Goal: Task Accomplishment & Management: Manage account settings

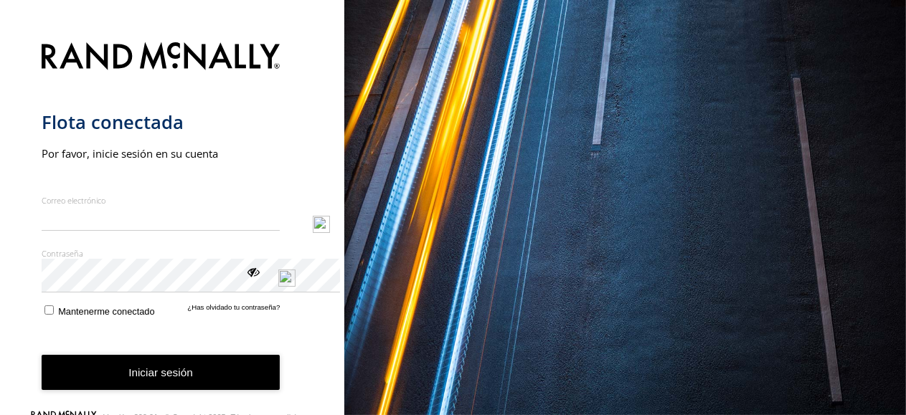
drag, startPoint x: 0, startPoint y: 0, endPoint x: 326, endPoint y: 119, distance: 346.8
click at [303, 119] on form "Flota conectada Por favor, inicie sesión en su cuenta Correo electrónico Ingres…" at bounding box center [173, 224] width 262 height 380
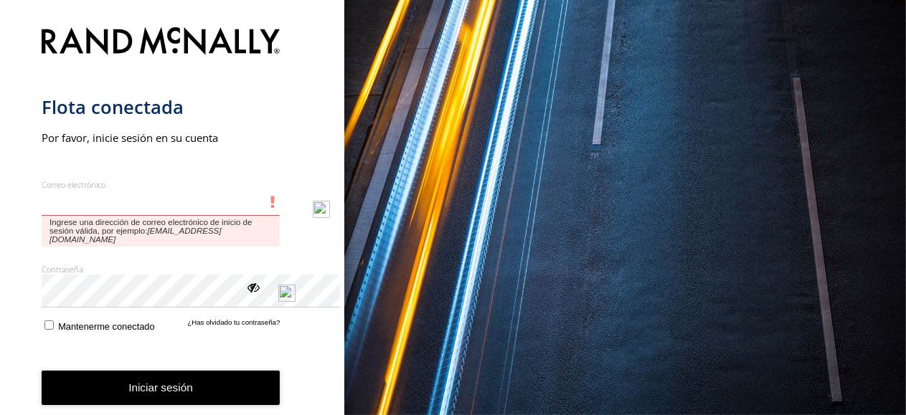
click at [95, 227] on div "Correo electrónico Ingrese una dirección de correo electrónico de inicio de ses…" at bounding box center [161, 212] width 239 height 67
type input "**********"
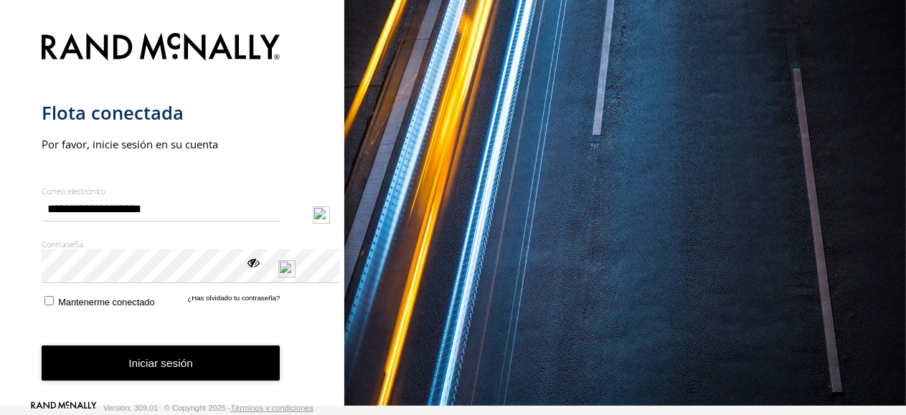
scroll to position [51, 0]
click at [273, 294] on font "¿Has olvidado tu contraseña?" at bounding box center [233, 298] width 93 height 8
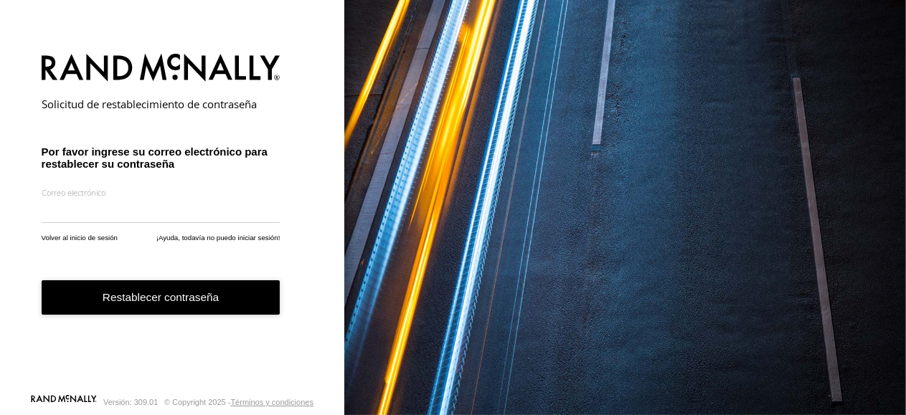
click at [106, 224] on input "email" at bounding box center [161, 211] width 239 height 26
type input "**********"
click at [196, 303] on font "Restablecer contraseña" at bounding box center [161, 297] width 116 height 12
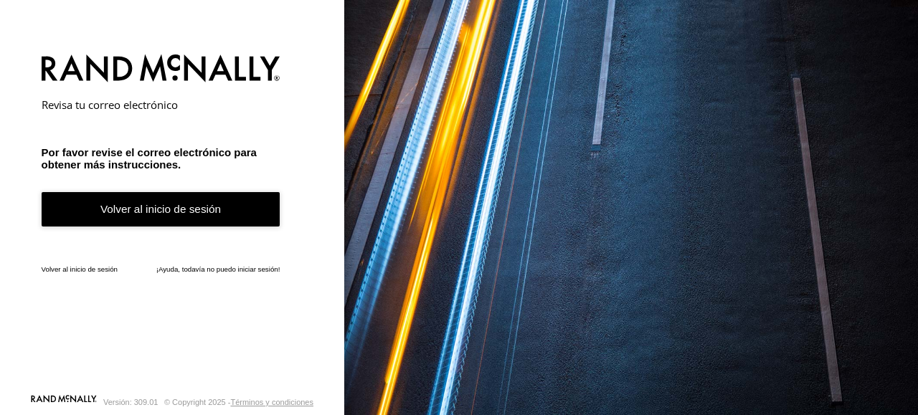
click at [204, 227] on link "Volver al inicio de sesión" at bounding box center [161, 209] width 239 height 35
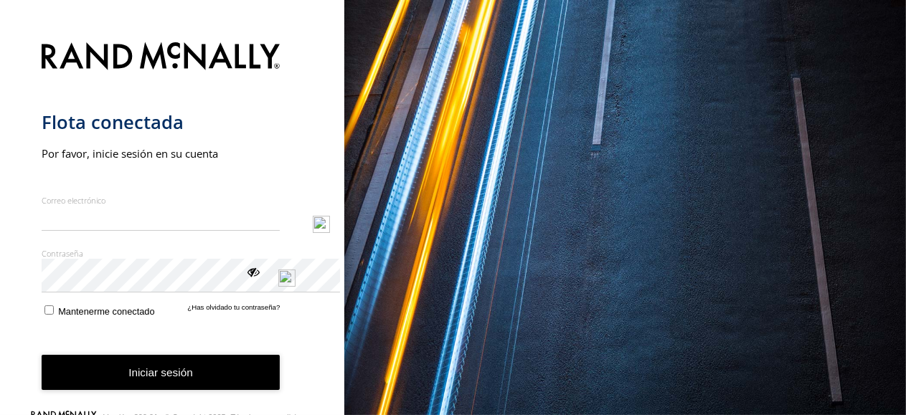
click at [115, 208] on input "Correo electrónico" at bounding box center [161, 219] width 239 height 26
type input "**********"
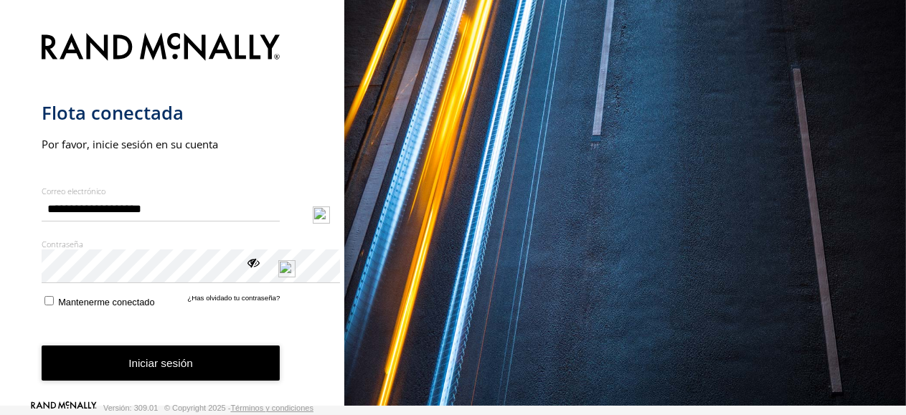
scroll to position [51, 0]
click at [281, 239] on div "Contraseña Ingrese su contraseña de inicio de sesión" at bounding box center [161, 261] width 239 height 44
click at [296, 260] on img "principal" at bounding box center [286, 268] width 17 height 17
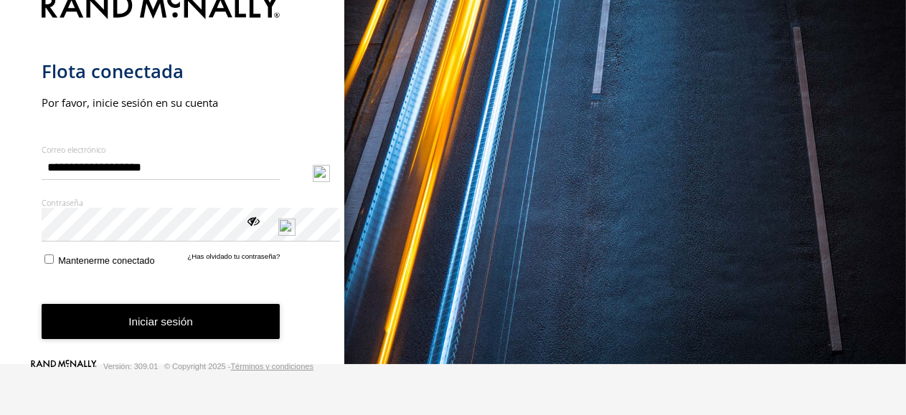
click at [260, 227] on div "Ver contraseña" at bounding box center [252, 220] width 14 height 14
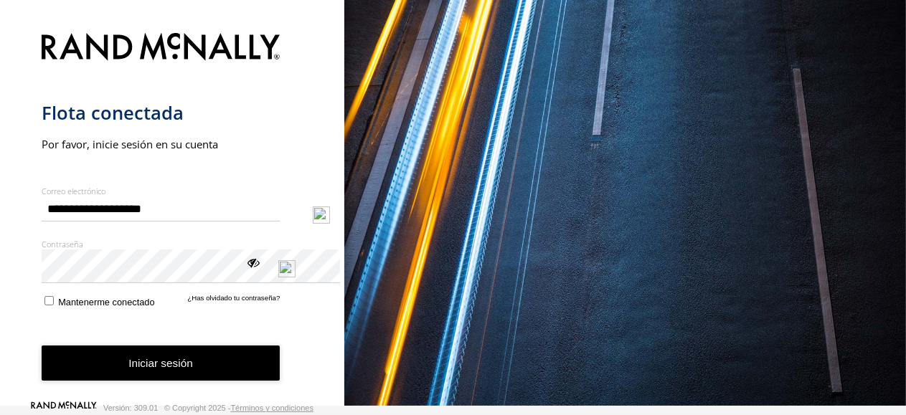
scroll to position [0, 0]
